Goal: Navigation & Orientation: Find specific page/section

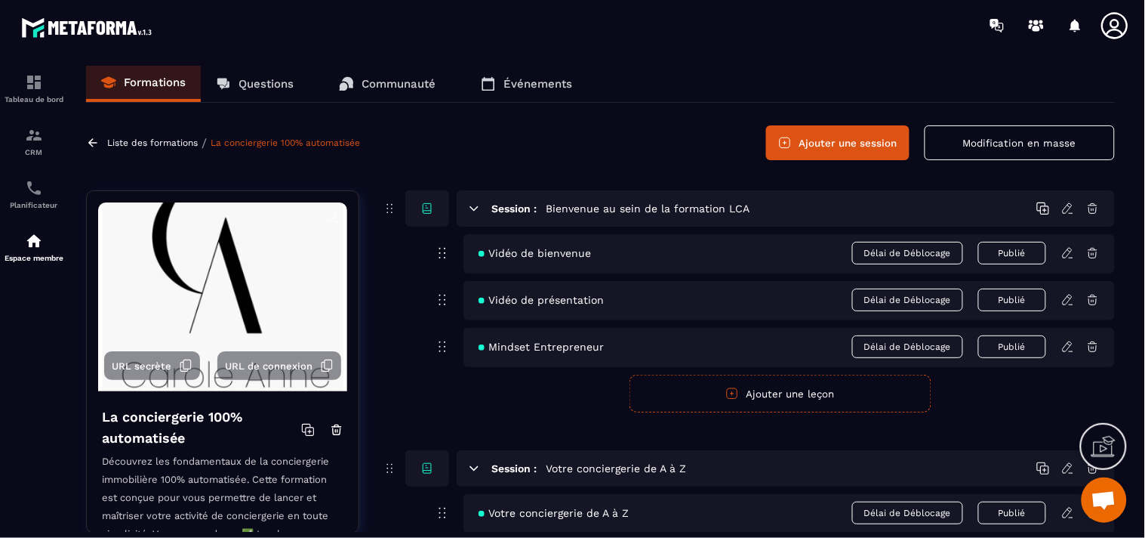
click at [522, 85] on p "Événements" at bounding box center [538, 84] width 69 height 14
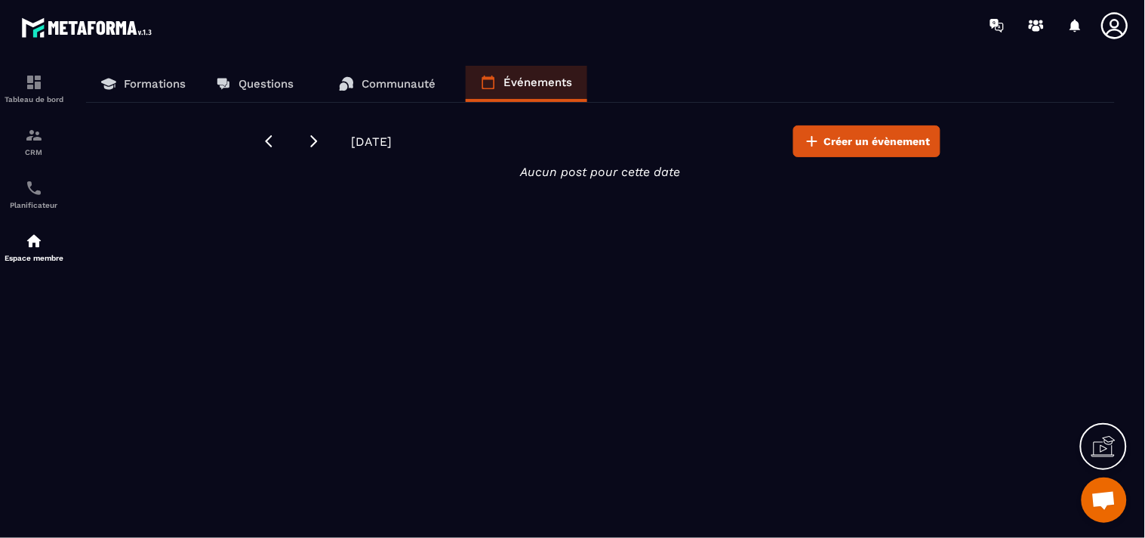
click at [378, 83] on p "Communauté" at bounding box center [399, 84] width 74 height 14
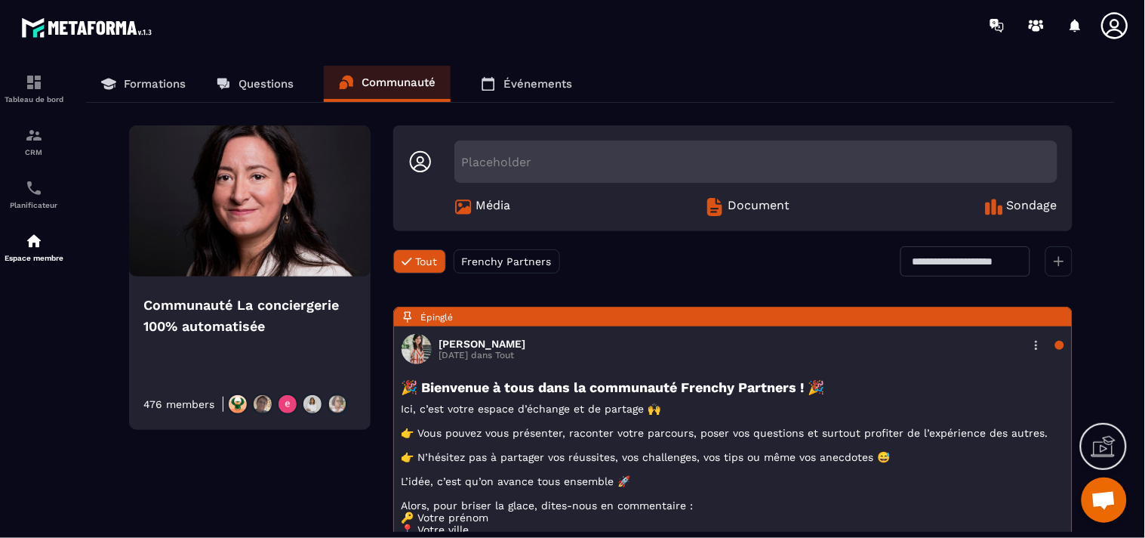
click at [245, 81] on p "Questions" at bounding box center [266, 84] width 55 height 14
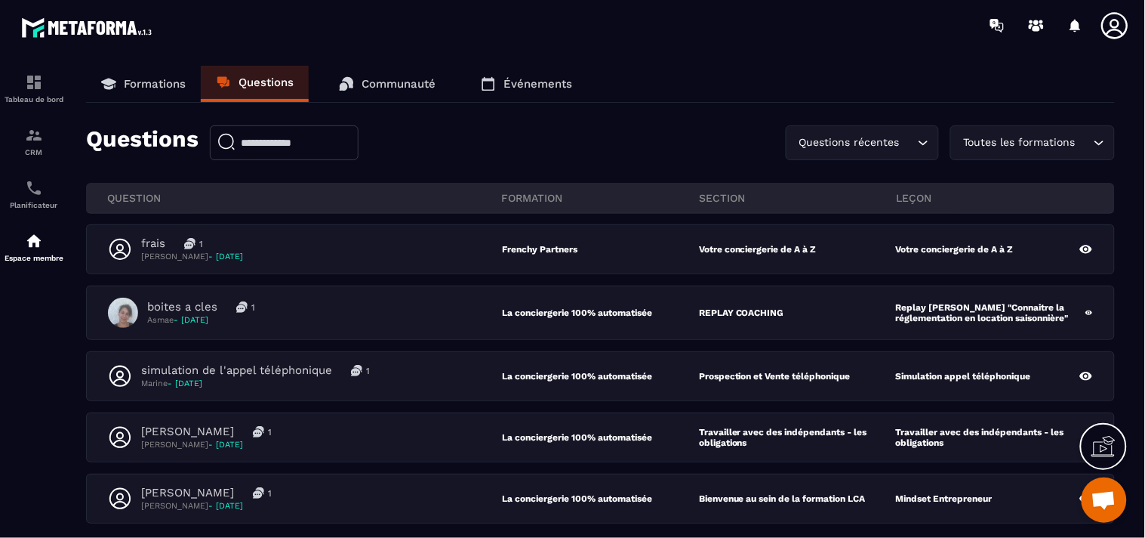
click at [153, 82] on p "Formations" at bounding box center [155, 84] width 62 height 14
